Goal: Transaction & Acquisition: Purchase product/service

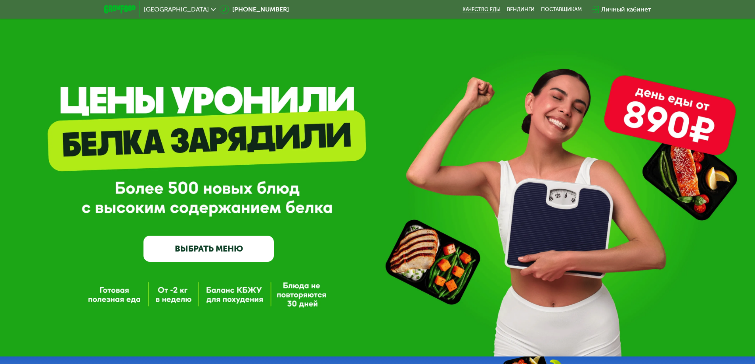
click at [470, 8] on link "Качество еды" at bounding box center [481, 9] width 38 height 6
click at [216, 254] on link "ВЫБРАТЬ МЕНЮ" at bounding box center [208, 249] width 130 height 26
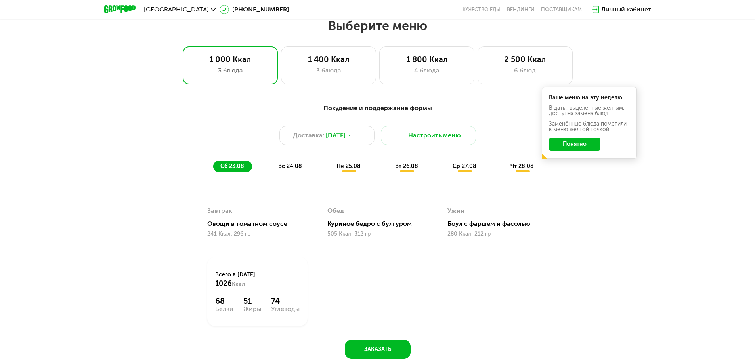
scroll to position [428, 0]
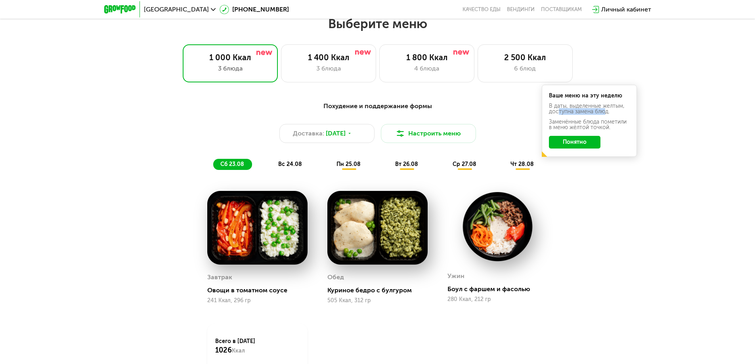
drag, startPoint x: 557, startPoint y: 113, endPoint x: 604, endPoint y: 112, distance: 47.6
click at [604, 119] on div "В даты, выделенные желтым, доступна замена блюд." at bounding box center [589, 124] width 81 height 11
click at [571, 118] on div "Ваше меню на эту неделю В даты, выделенные желтым, доступна замена блюд. Заменё…" at bounding box center [589, 121] width 95 height 72
drag, startPoint x: 556, startPoint y: 109, endPoint x: 603, endPoint y: 109, distance: 47.5
click at [603, 119] on div "В даты, выделенные желтым, доступна замена блюд." at bounding box center [589, 124] width 81 height 11
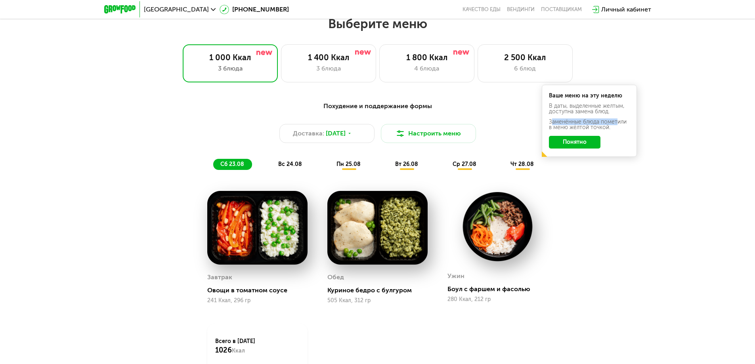
drag, startPoint x: 550, startPoint y: 125, endPoint x: 616, endPoint y: 123, distance: 65.8
click at [616, 123] on div "Заменённые блюда пометили в меню жёлтой точкой." at bounding box center [589, 124] width 81 height 11
click at [568, 129] on div "Заменённые блюда пометили в меню жёлтой точкой." at bounding box center [589, 124] width 81 height 11
click at [564, 143] on button "Понятно" at bounding box center [575, 142] width 52 height 13
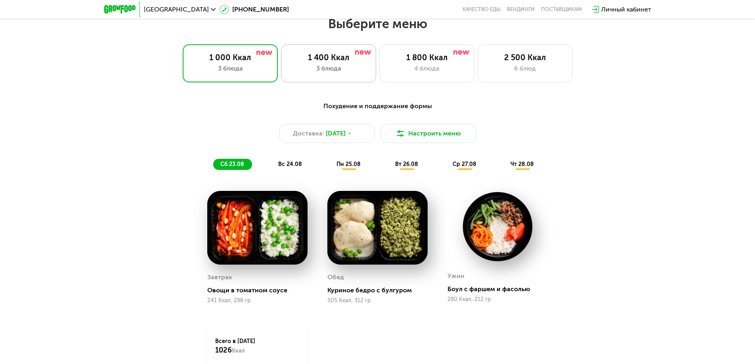
click at [336, 73] on div "3 блюда" at bounding box center [328, 69] width 78 height 10
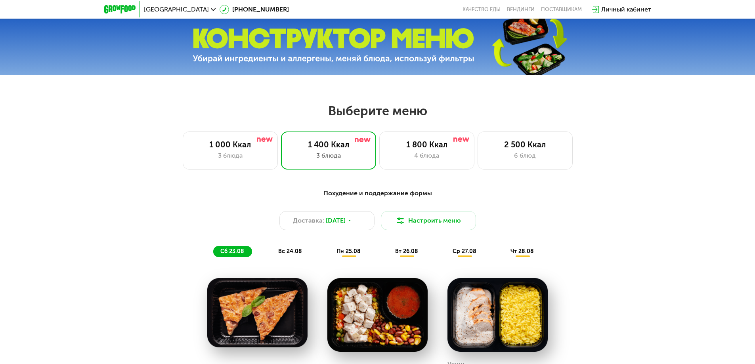
scroll to position [415, 0]
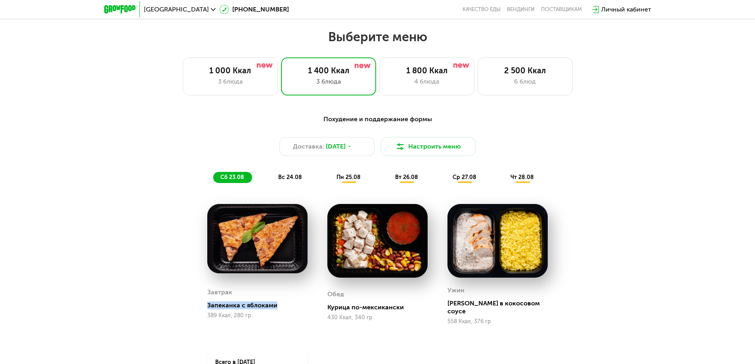
drag, startPoint x: 220, startPoint y: 302, endPoint x: 302, endPoint y: 302, distance: 82.0
click at [302, 302] on div "Запеканка с яблоками" at bounding box center [260, 306] width 107 height 8
drag, startPoint x: 343, startPoint y: 305, endPoint x: 432, endPoint y: 305, distance: 89.2
click at [432, 305] on div "Курица по-мексикански" at bounding box center [380, 308] width 107 height 8
drag, startPoint x: 449, startPoint y: 306, endPoint x: 527, endPoint y: 305, distance: 77.7
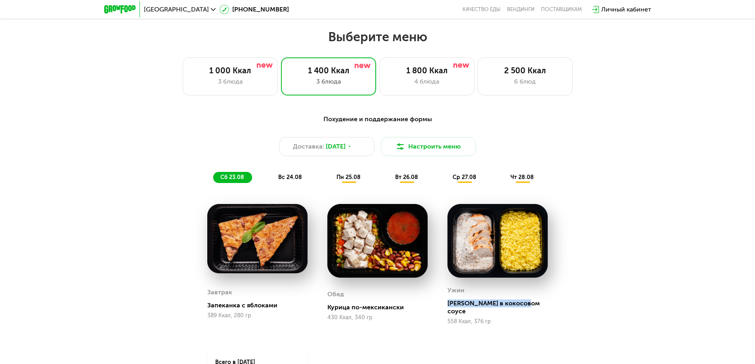
click at [534, 303] on div "Курица в кокосовом соусе" at bounding box center [500, 308] width 107 height 16
drag, startPoint x: 222, startPoint y: 303, endPoint x: 283, endPoint y: 302, distance: 61.0
click at [283, 302] on div "Запеканка с яблоками" at bounding box center [260, 306] width 107 height 8
click at [263, 302] on div "Запеканка с яблоками" at bounding box center [260, 306] width 107 height 8
drag, startPoint x: 207, startPoint y: 303, endPoint x: 261, endPoint y: 298, distance: 54.1
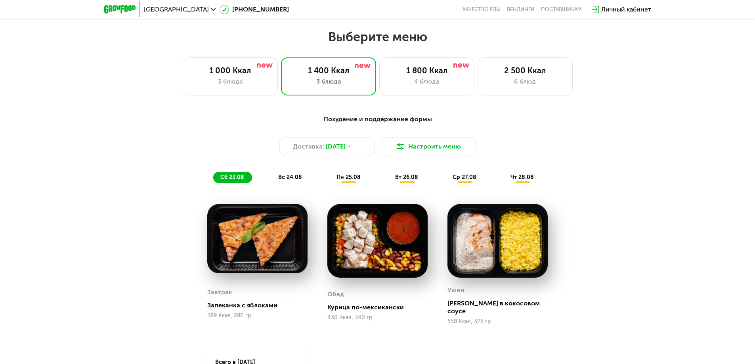
click at [261, 298] on div "Завтрак Запеканка с яблоками 389 Ккал, 280 гр" at bounding box center [257, 302] width 100 height 45
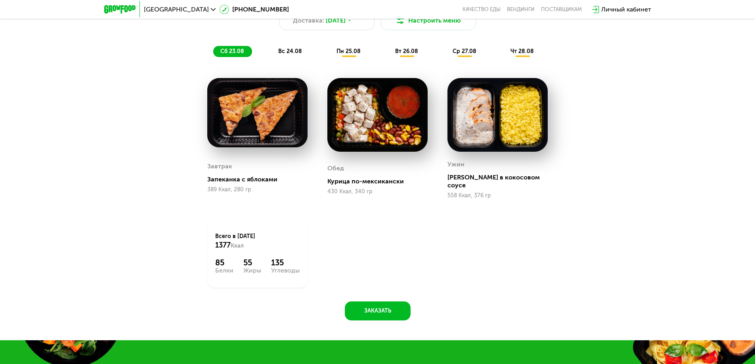
scroll to position [437, 0]
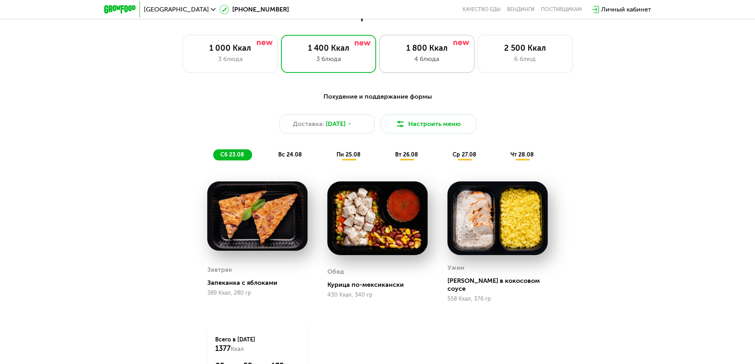
click at [422, 61] on div "4 блюда" at bounding box center [427, 59] width 78 height 10
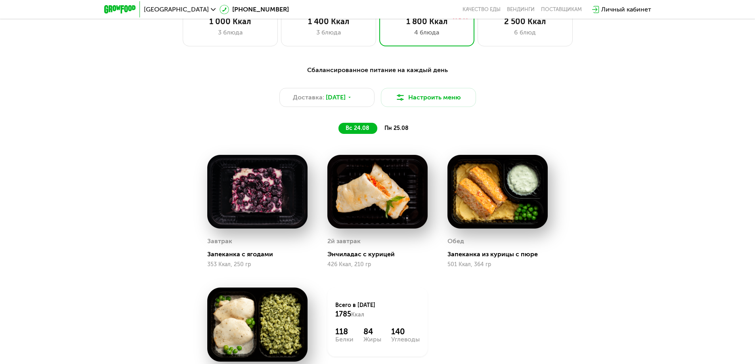
scroll to position [500, 0]
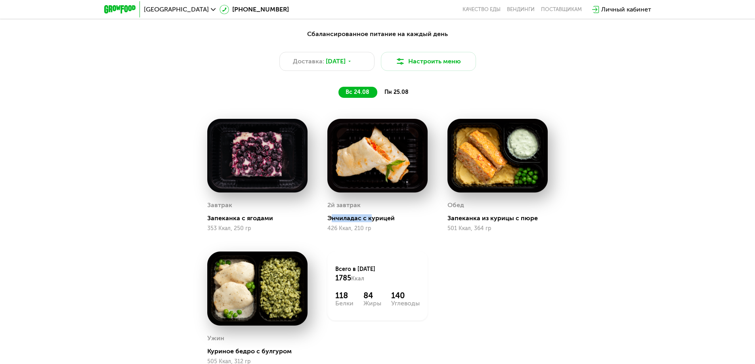
drag, startPoint x: 330, startPoint y: 219, endPoint x: 590, endPoint y: 210, distance: 260.5
click at [559, 214] on div "Сбалансированное питание на каждый день Доставка: 23 авг, сб Настроить меню вс …" at bounding box center [378, 211] width 488 height 373
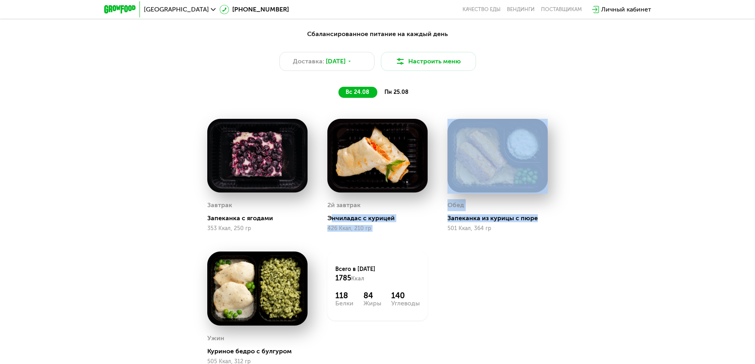
click at [495, 216] on div "Обед Запеканка из курицы с пюре 501 Ккал, 364 гр" at bounding box center [497, 215] width 100 height 32
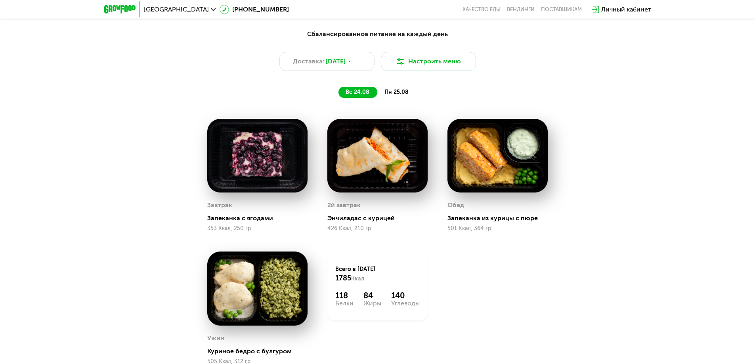
drag, startPoint x: 328, startPoint y: 221, endPoint x: 406, endPoint y: 213, distance: 78.0
click at [406, 213] on div "2й завтрак Энчиладас с курицей 426 Ккал, 210 гр" at bounding box center [377, 215] width 100 height 32
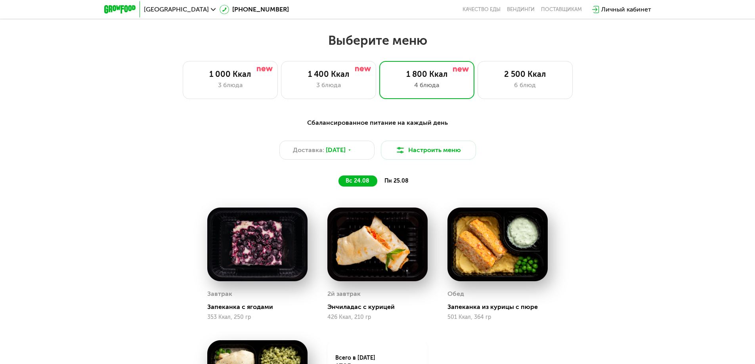
scroll to position [408, 0]
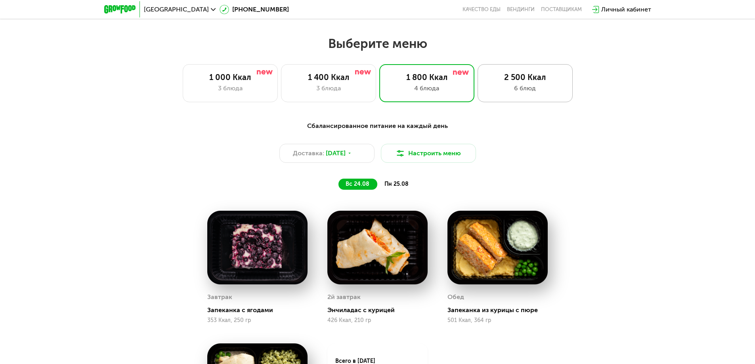
click at [532, 93] on div "6 блюд" at bounding box center [525, 89] width 78 height 10
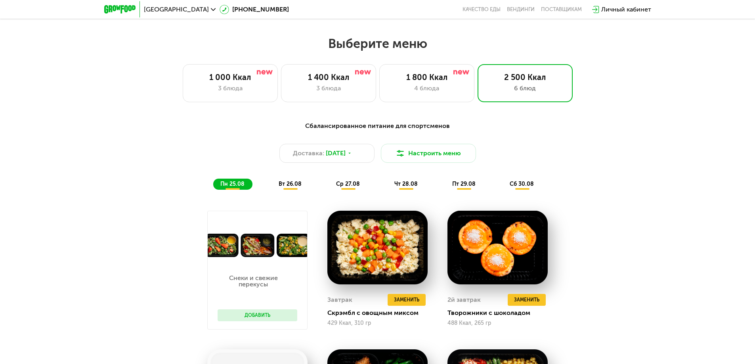
scroll to position [425, 0]
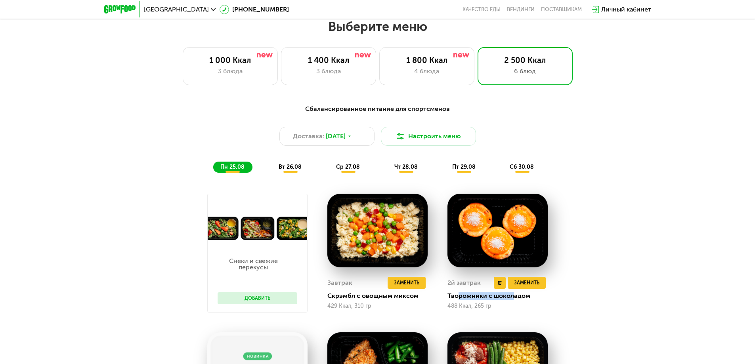
drag, startPoint x: 472, startPoint y: 298, endPoint x: 514, endPoint y: 295, distance: 42.1
click at [514, 295] on div "Творожники с шоколадом" at bounding box center [500, 296] width 107 height 8
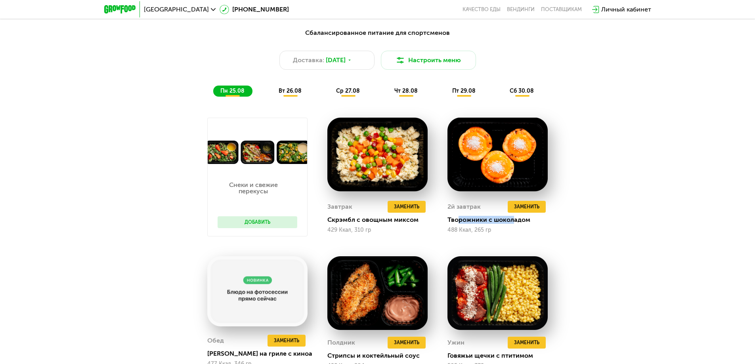
scroll to position [212, 0]
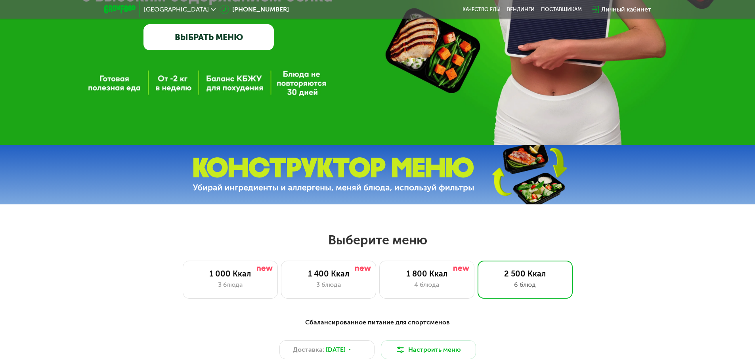
click at [283, 177] on img at bounding box center [334, 174] width 282 height 35
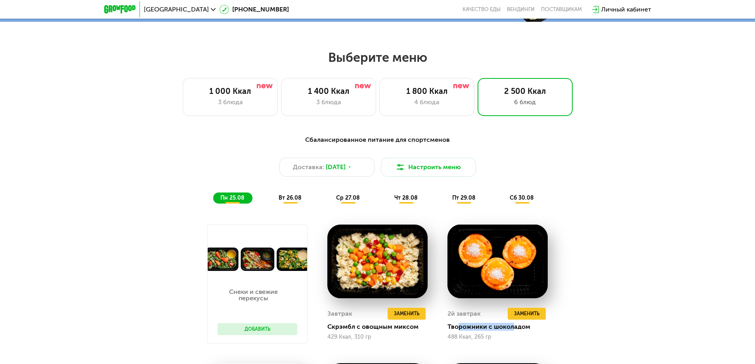
scroll to position [398, 0]
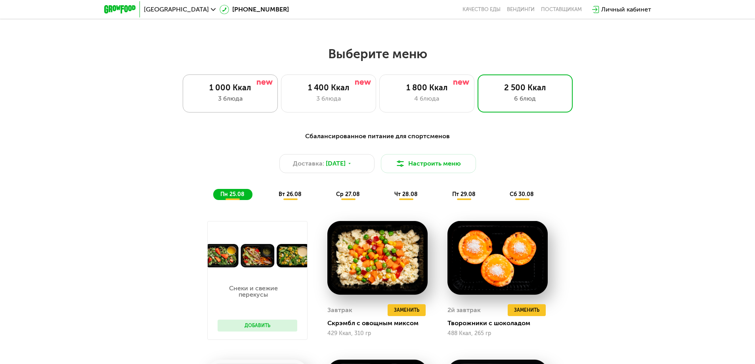
click at [242, 99] on div "3 блюда" at bounding box center [230, 99] width 78 height 10
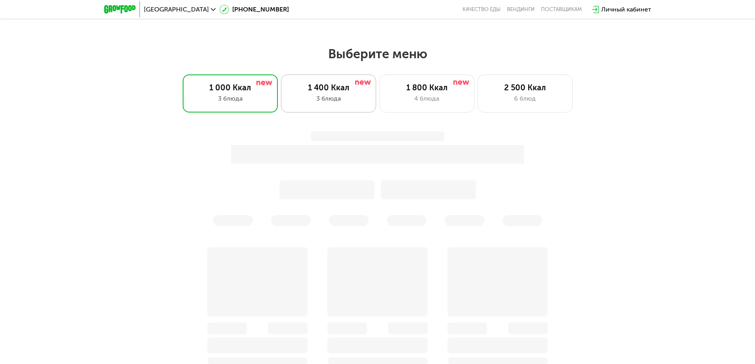
click at [305, 99] on div "3 блюда" at bounding box center [328, 99] width 78 height 10
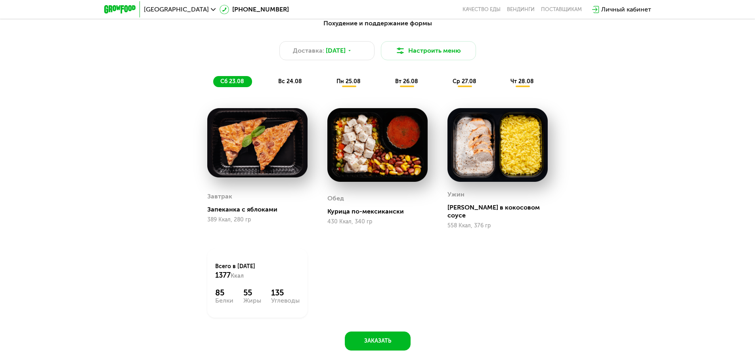
scroll to position [466, 0]
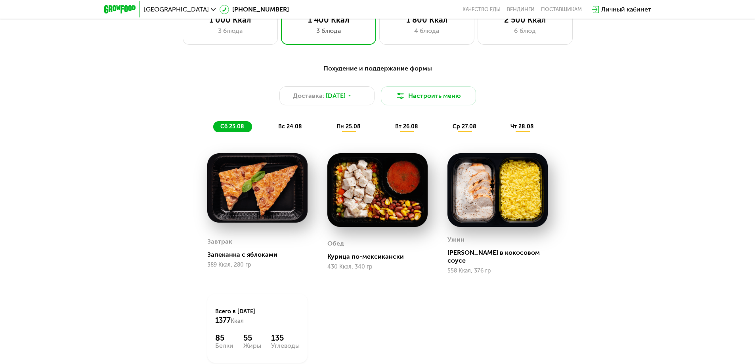
click at [292, 130] on span "вс 24.08" at bounding box center [290, 126] width 24 height 7
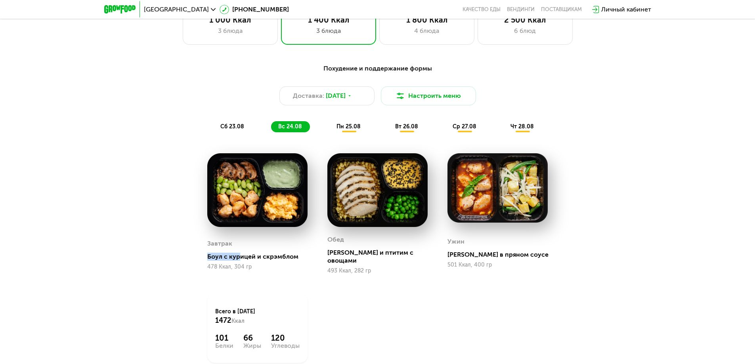
drag, startPoint x: 207, startPoint y: 258, endPoint x: 289, endPoint y: 257, distance: 81.6
click at [294, 254] on div "Боул с курицей и скрэмблом" at bounding box center [260, 257] width 107 height 8
click at [269, 259] on div "Боул с курицей и скрэмблом" at bounding box center [260, 257] width 107 height 8
drag, startPoint x: 208, startPoint y: 256, endPoint x: 292, endPoint y: 255, distance: 84.0
click at [292, 255] on div "Боул с курицей и скрэмблом" at bounding box center [260, 257] width 107 height 8
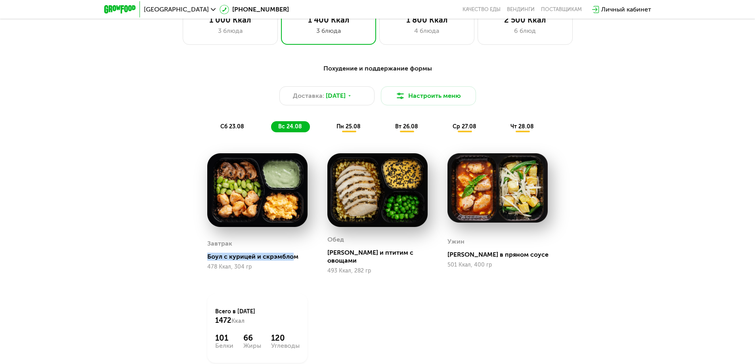
click at [273, 255] on div "Боул с курицей и скрэмблом" at bounding box center [260, 257] width 107 height 8
drag, startPoint x: 330, startPoint y: 254, endPoint x: 426, endPoint y: 252, distance: 95.9
click at [427, 252] on div "Курица и птитим с овощами" at bounding box center [380, 257] width 107 height 16
drag, startPoint x: 479, startPoint y: 253, endPoint x: 507, endPoint y: 254, distance: 28.5
click at [507, 254] on div "Курица в пряном соусе" at bounding box center [500, 255] width 107 height 8
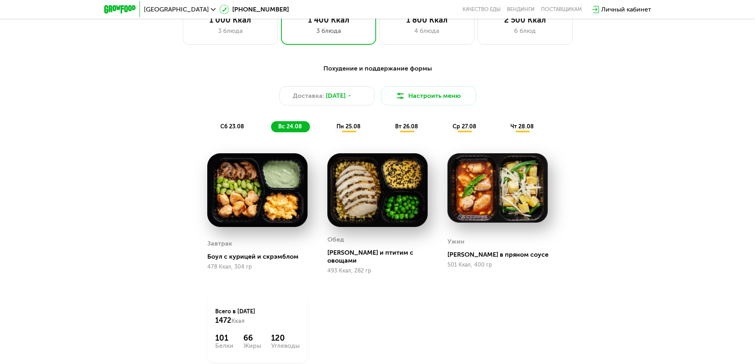
click at [358, 135] on div "Похудение и поддержание формы Доставка: 22 авг, пт Настроить меню сб 23.08 вс 2…" at bounding box center [377, 98] width 479 height 78
click at [357, 130] on span "пн 25.08" at bounding box center [348, 126] width 24 height 7
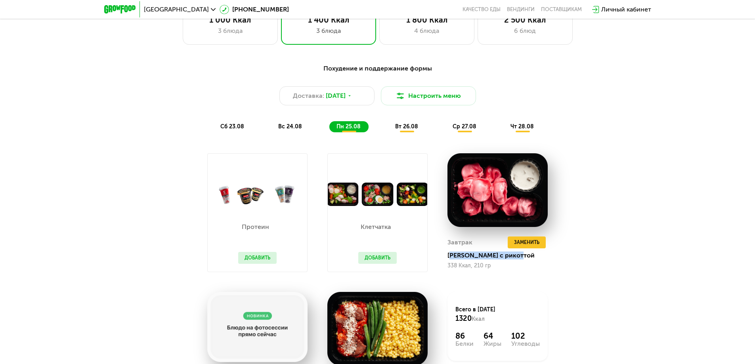
drag, startPoint x: 464, startPoint y: 258, endPoint x: 644, endPoint y: 252, distance: 180.8
click at [567, 258] on div "Похудение и поддержание формы Доставка: 22 авг, пт Настроить меню сб 23.08 вс 2…" at bounding box center [378, 248] width 488 height 379
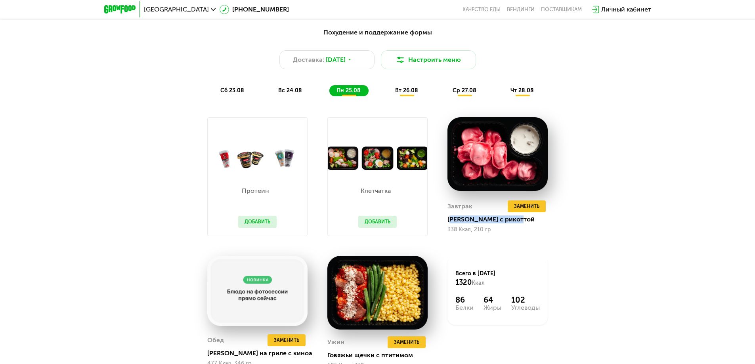
scroll to position [561, 0]
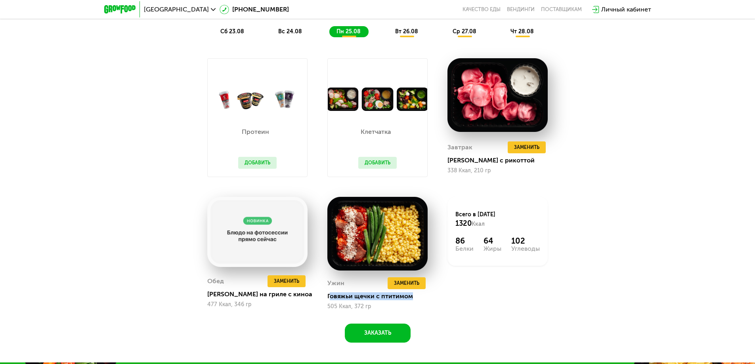
drag, startPoint x: 330, startPoint y: 298, endPoint x: 760, endPoint y: 186, distance: 445.0
click at [432, 292] on div "Ужин Удалить Ужин Заменить Заменить Ужин Говяжьи щечки с птитимом 505 Ккал, 372…" at bounding box center [377, 253] width 120 height 133
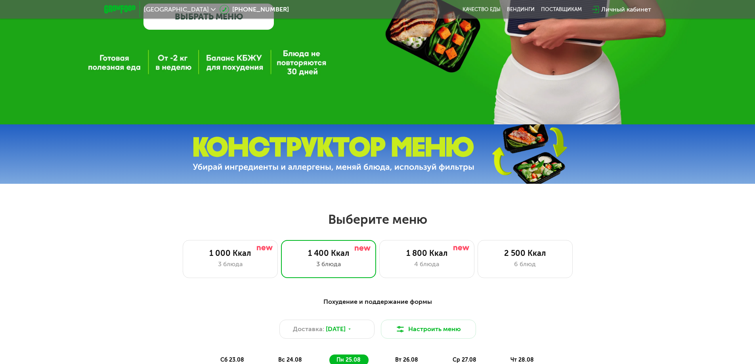
scroll to position [331, 0]
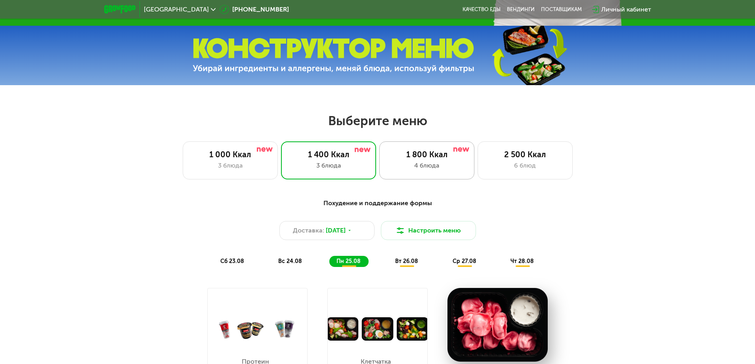
click at [426, 159] on div "1 800 Ккал" at bounding box center [427, 155] width 78 height 10
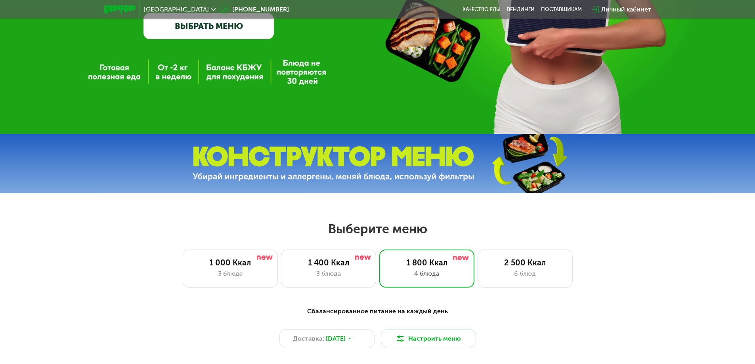
scroll to position [203, 0]
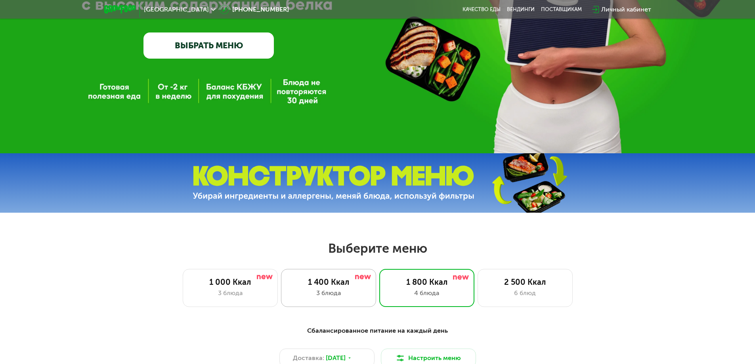
click at [379, 290] on div "1 400 Ккал 3 блюда" at bounding box center [426, 288] width 95 height 38
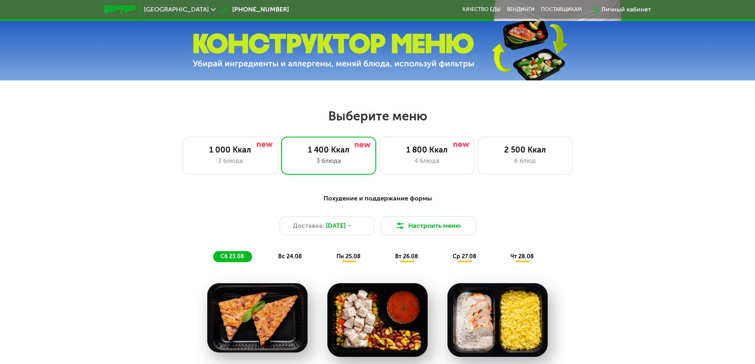
scroll to position [432, 0]
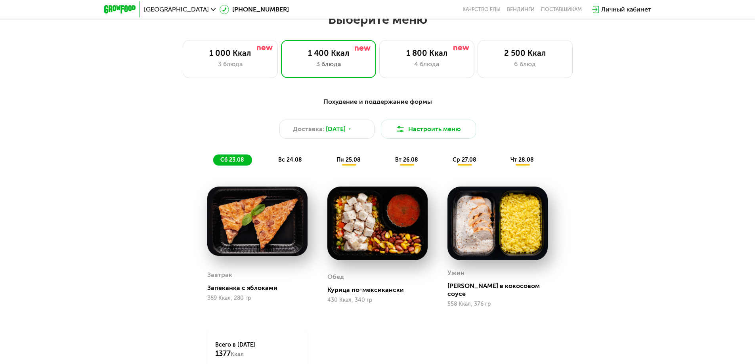
click at [349, 160] on span "пн 25.08" at bounding box center [348, 160] width 24 height 7
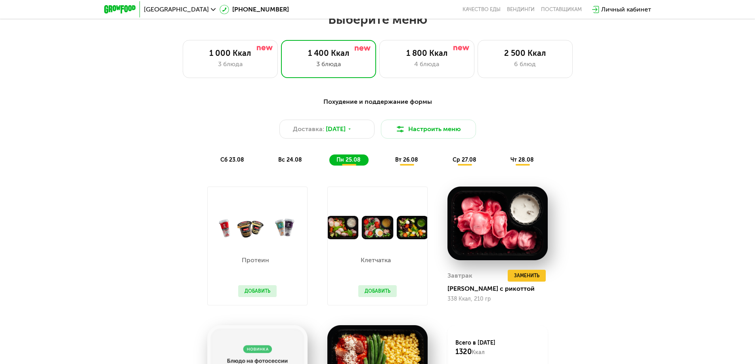
scroll to position [531, 0]
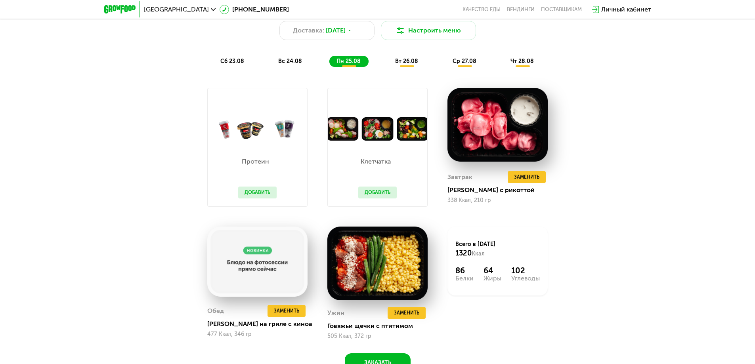
click at [397, 64] on span "вт 26.08" at bounding box center [406, 61] width 23 height 7
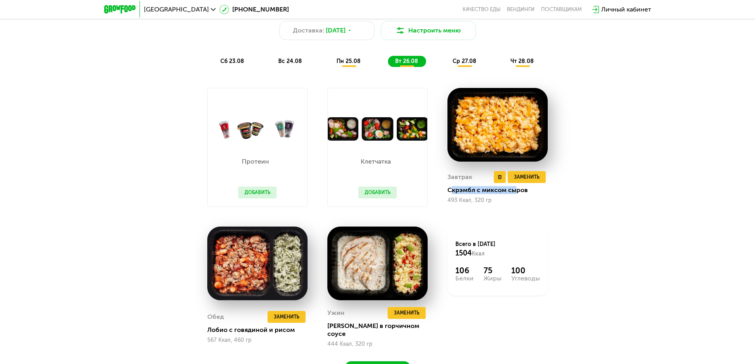
drag, startPoint x: 451, startPoint y: 189, endPoint x: 521, endPoint y: 189, distance: 70.1
click at [521, 189] on div "Завтрак Удалить Завтрак Заменить Заменить Завтрак Скрэмбл с миксом сыров 493 Кк…" at bounding box center [497, 187] width 100 height 38
click at [486, 193] on div "Скрэмбл с миксом сыров" at bounding box center [500, 190] width 107 height 8
drag, startPoint x: 233, startPoint y: 328, endPoint x: 286, endPoint y: 328, distance: 52.7
click at [286, 328] on div "Лобио с говядиной и рисом" at bounding box center [260, 330] width 107 height 8
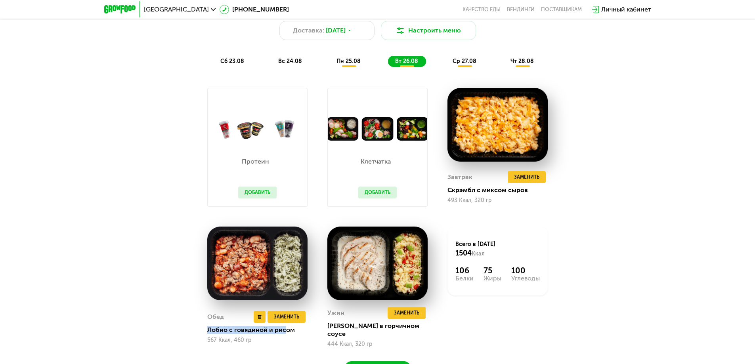
click at [271, 331] on div "Лобио с говядиной и рисом" at bounding box center [260, 330] width 107 height 8
drag, startPoint x: 391, startPoint y: 329, endPoint x: 403, endPoint y: 326, distance: 11.3
click at [396, 329] on div "[PERSON_NAME] в горчичном соусе" at bounding box center [380, 330] width 107 height 16
click at [456, 60] on span "ср 27.08" at bounding box center [465, 61] width 24 height 7
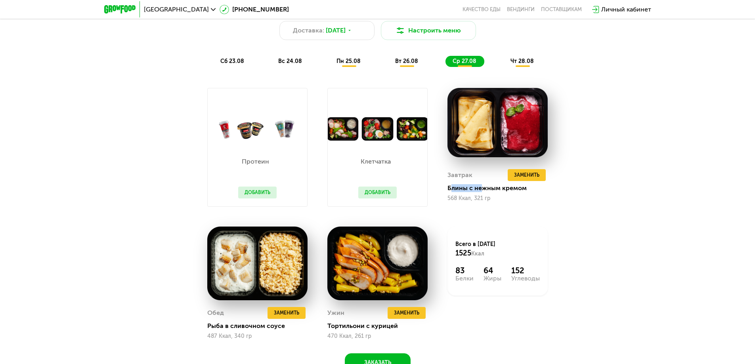
drag, startPoint x: 453, startPoint y: 189, endPoint x: 576, endPoint y: 181, distance: 123.9
click at [542, 186] on div "Завтрак Удалить Завтрак Заменить Заменить Завтрак Блины с нежным кремом 568 Кка…" at bounding box center [497, 185] width 100 height 42
drag, startPoint x: 209, startPoint y: 329, endPoint x: 303, endPoint y: 329, distance: 93.9
click at [301, 329] on div "Рыба в сливочном соусе" at bounding box center [260, 326] width 107 height 8
drag, startPoint x: 332, startPoint y: 328, endPoint x: 392, endPoint y: 318, distance: 60.7
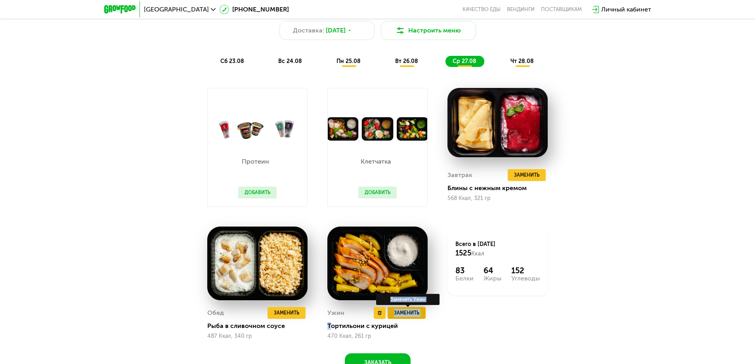
click at [392, 316] on div "Ужин Удалить Ужин Заменить Заменить Ужин Тортильони с курицей 470 Ккал, 261 гр" at bounding box center [377, 323] width 100 height 32
click at [518, 61] on span "чт 28.08" at bounding box center [521, 61] width 23 height 7
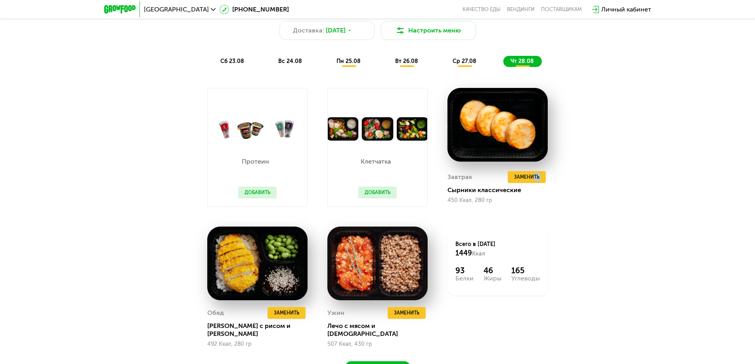
drag, startPoint x: 446, startPoint y: 195, endPoint x: 572, endPoint y: 185, distance: 126.0
click at [566, 185] on div "Похудение и поддержание формы Доставка: 22 авг, пт Настроить меню сб 23.08 вс 2…" at bounding box center [378, 187] width 488 height 387
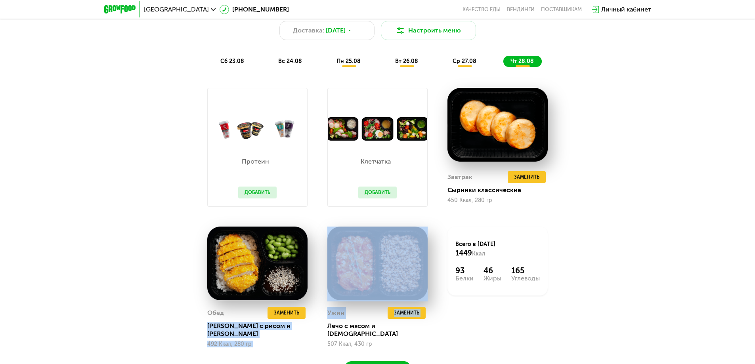
drag, startPoint x: 207, startPoint y: 328, endPoint x: 320, endPoint y: 327, distance: 112.9
click at [320, 327] on div "Протеин Добавить Клетчатка Добавить Завтрак Удалить Завтрак Заменить Заменить З…" at bounding box center [377, 218] width 361 height 280
click at [285, 330] on div "Кацудон с рисом и эдамаме" at bounding box center [260, 330] width 107 height 16
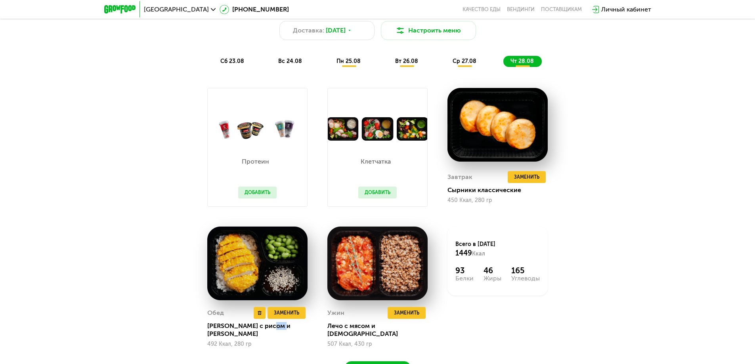
drag, startPoint x: 269, startPoint y: 330, endPoint x: 293, endPoint y: 329, distance: 23.8
click at [293, 329] on div "Кацудон с рисом и эдамаме" at bounding box center [260, 330] width 107 height 16
click at [294, 329] on div "Кацудон с рисом и эдамаме" at bounding box center [260, 330] width 107 height 16
click at [213, 328] on div "Кацудон с рисом и эдамаме" at bounding box center [260, 330] width 107 height 16
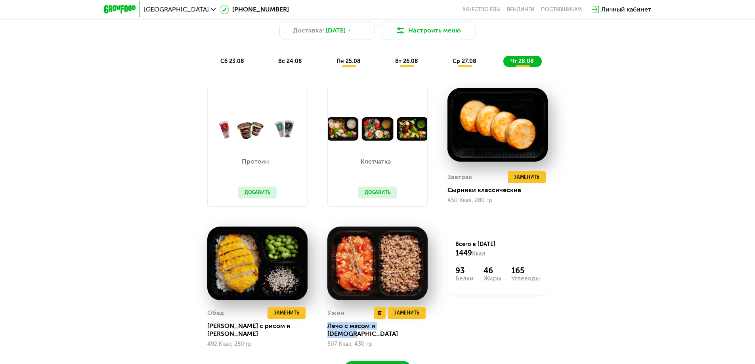
drag, startPoint x: 328, startPoint y: 326, endPoint x: 420, endPoint y: 325, distance: 91.9
click at [420, 325] on div "Ужин Удалить Ужин Заменить Заменить Ужин Лечо с мясом и гречкой 507 Ккал, 430 гр" at bounding box center [377, 327] width 100 height 40
click at [344, 327] on div "Лечо с мясом и гречкой" at bounding box center [380, 330] width 107 height 16
drag, startPoint x: 329, startPoint y: 327, endPoint x: 401, endPoint y: 319, distance: 71.7
click at [401, 319] on div "Ужин Удалить Ужин Заменить Заменить Ужин Лечо с мясом и гречкой 507 Ккал, 430 гр" at bounding box center [377, 327] width 100 height 40
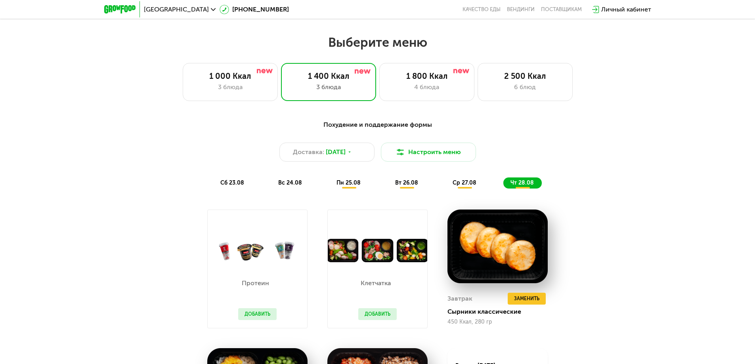
scroll to position [0, 0]
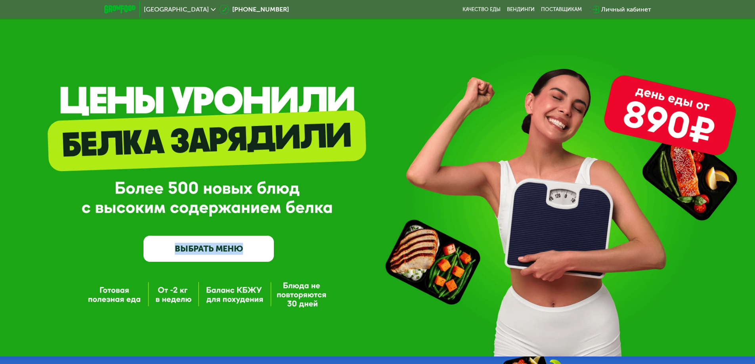
drag, startPoint x: 74, startPoint y: 99, endPoint x: 334, endPoint y: 158, distance: 267.0
click at [418, 128] on div "GrowFood — доставка правильного питания ВЫБРАТЬ МЕНЮ" at bounding box center [377, 178] width 755 height 357
click at [197, 162] on div "GrowFood — доставка правильного питания ВЫБРАТЬ МЕНЮ" at bounding box center [208, 190] width 130 height 141
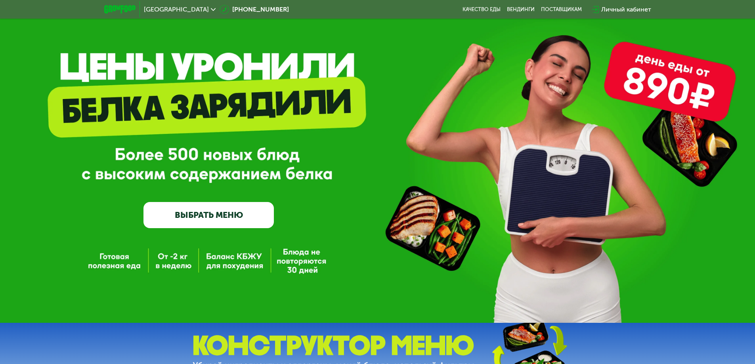
scroll to position [79, 0]
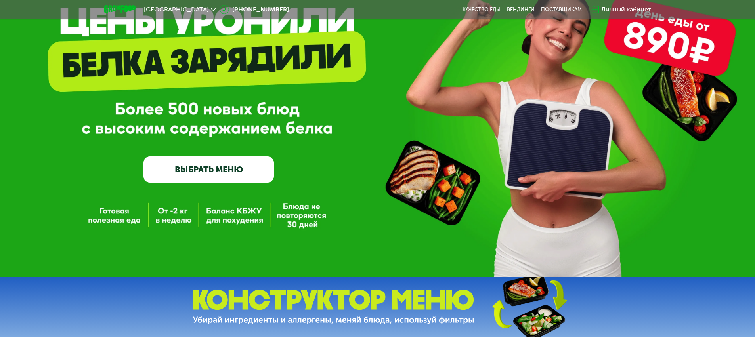
click at [178, 175] on link "ВЫБРАТЬ МЕНЮ" at bounding box center [208, 170] width 130 height 26
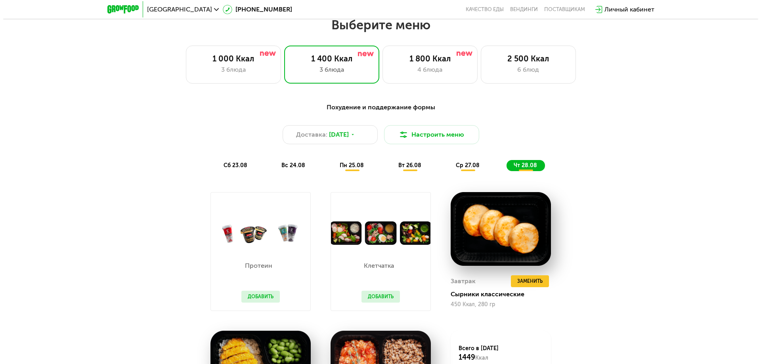
scroll to position [428, 0]
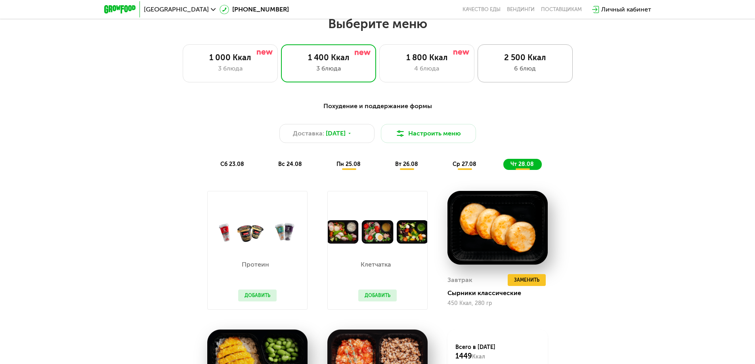
click at [527, 67] on div "6 блюд" at bounding box center [525, 69] width 78 height 10
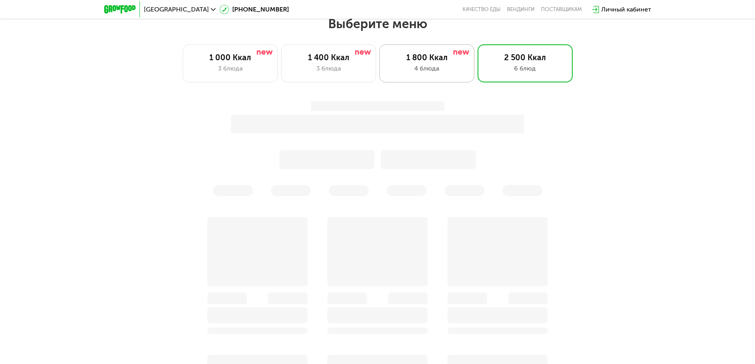
click at [423, 69] on div "4 блюда" at bounding box center [427, 69] width 78 height 10
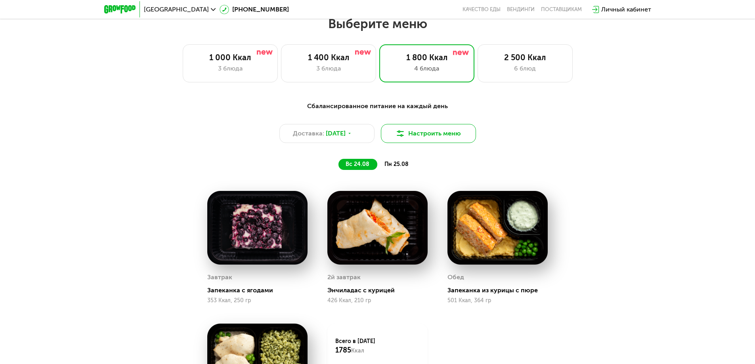
click at [410, 137] on button "Настроить меню" at bounding box center [428, 133] width 95 height 19
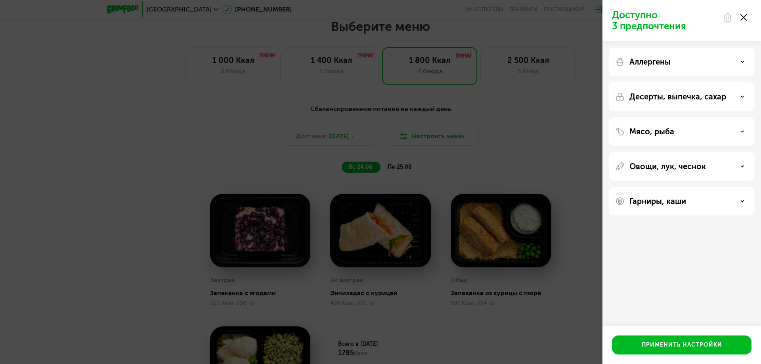
click at [657, 130] on p "Мясо, рыба" at bounding box center [651, 132] width 45 height 10
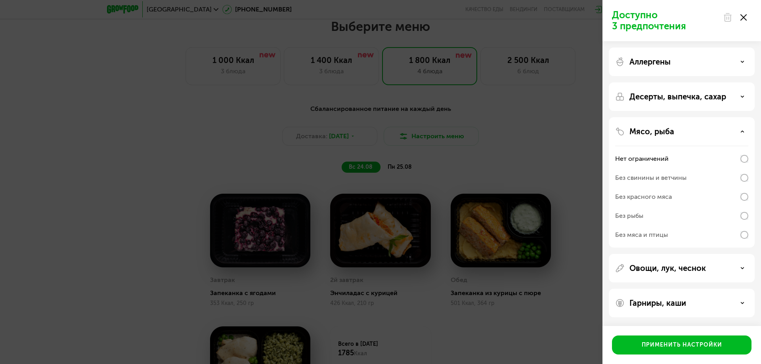
click at [662, 268] on p "Овощи, лук, чеснок" at bounding box center [667, 268] width 76 height 10
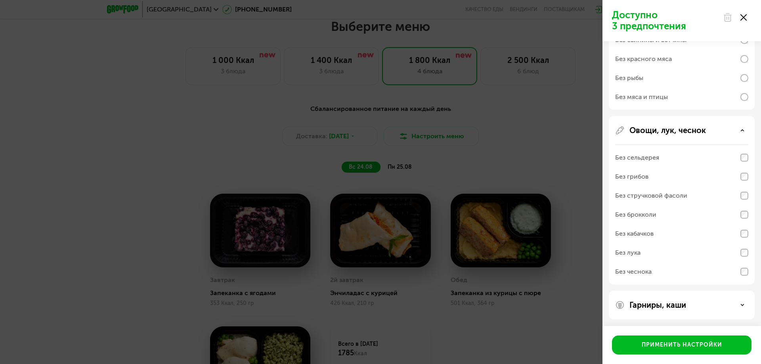
scroll to position [139, 0]
click at [684, 306] on p "Гарниры, каши" at bounding box center [657, 304] width 57 height 10
